Goal: Task Accomplishment & Management: Manage account settings

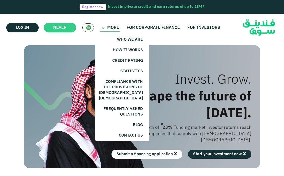
drag, startPoint x: 0, startPoint y: 0, endPoint x: 100, endPoint y: 28, distance: 104.3
click at [100, 28] on main "More" at bounding box center [110, 28] width 20 height 8
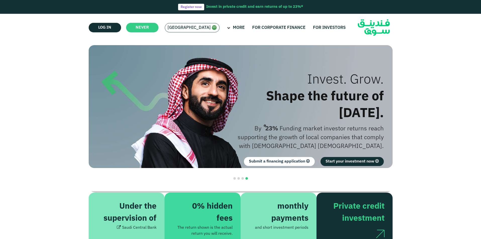
click at [182, 28] on font "[GEOGRAPHIC_DATA]" at bounding box center [188, 28] width 43 height 4
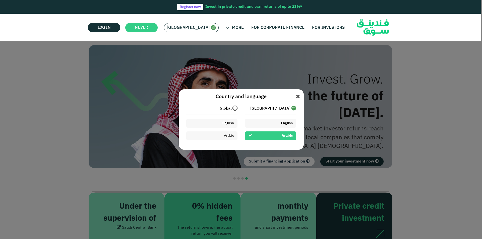
click at [284, 123] on font "English" at bounding box center [287, 123] width 12 height 4
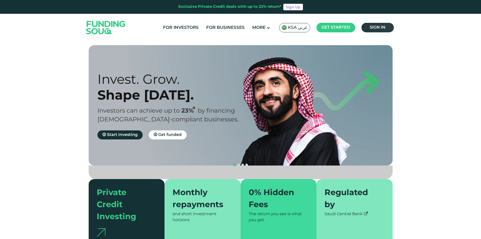
click at [374, 29] on span "Sign in" at bounding box center [377, 28] width 16 height 4
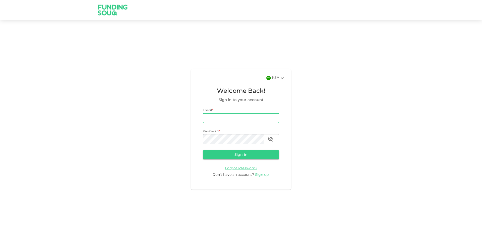
click at [223, 118] on input "email" at bounding box center [241, 118] width 76 height 10
click at [246, 119] on input "email" at bounding box center [241, 118] width 76 height 10
type input "mdghouse021@gmail.com"
click at [203, 150] on button "Sign in" at bounding box center [241, 154] width 76 height 9
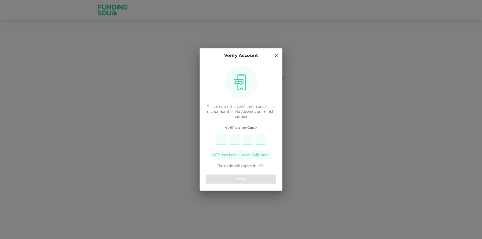
type input "8"
type input "3"
type input "4"
type input "7"
click at [250, 177] on button "Verify" at bounding box center [241, 179] width 71 height 9
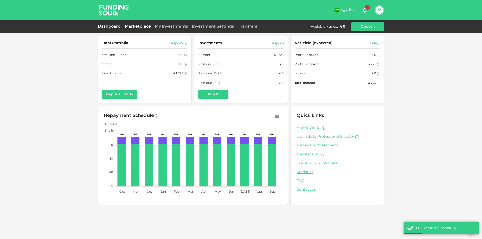
click at [141, 26] on link "Marketplace" at bounding box center [138, 27] width 30 height 4
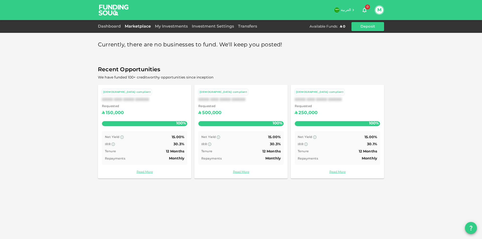
click at [170, 29] on div "My Investments" at bounding box center [171, 27] width 37 height 6
click at [174, 27] on link "My Investments" at bounding box center [171, 27] width 37 height 4
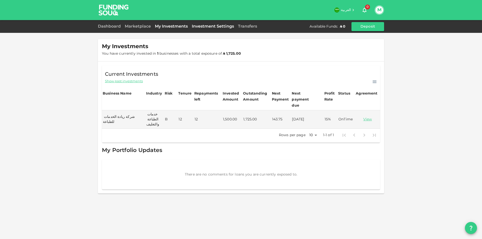
click at [209, 27] on link "Investment Settings" at bounding box center [213, 27] width 46 height 4
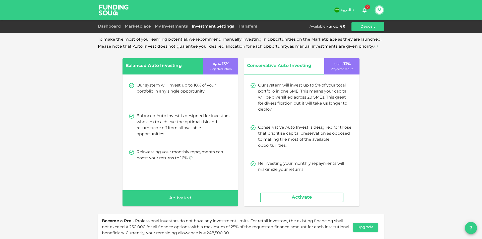
click at [250, 25] on div "Transfers" at bounding box center [247, 27] width 23 height 6
click at [243, 28] on link "Transfers" at bounding box center [247, 27] width 23 height 4
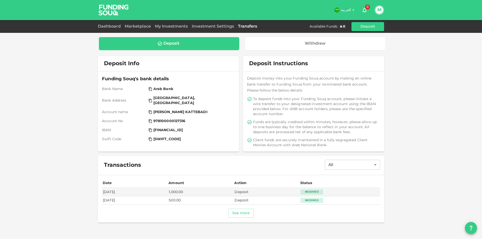
click at [198, 44] on div "Deposit" at bounding box center [169, 43] width 132 height 5
click at [249, 215] on button "See more" at bounding box center [241, 213] width 26 height 9
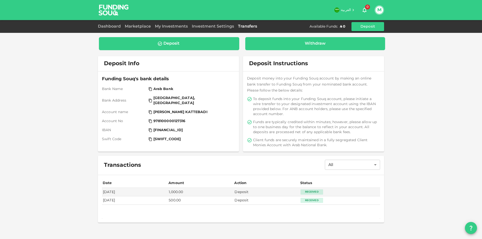
click at [292, 46] on div "Withdraw" at bounding box center [315, 43] width 132 height 5
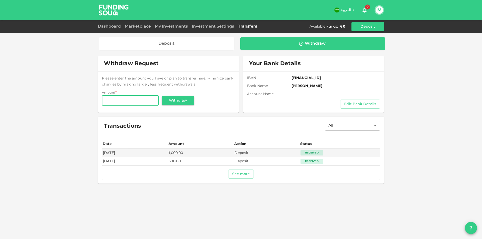
click at [381, 7] on button "M" at bounding box center [379, 10] width 8 height 8
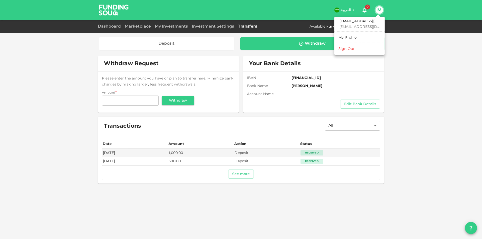
click at [356, 51] on li "Sign Out" at bounding box center [359, 49] width 46 height 8
